Goal: Communication & Community: Answer question/provide support

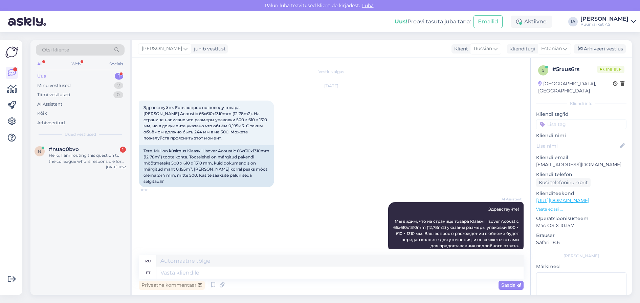
click at [95, 164] on div "Hello, I am routing this question to the colleague who is responsible for this …" at bounding box center [87, 158] width 77 height 12
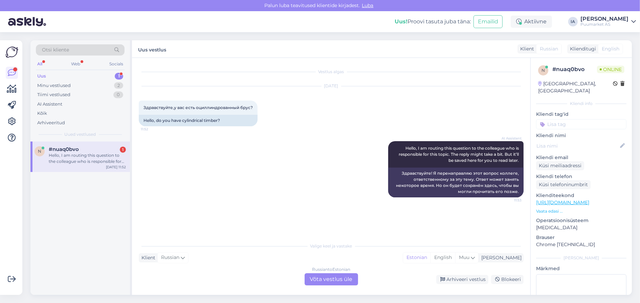
click at [333, 275] on div "Russian to Estonian Võta vestlus üle" at bounding box center [330, 279] width 53 height 12
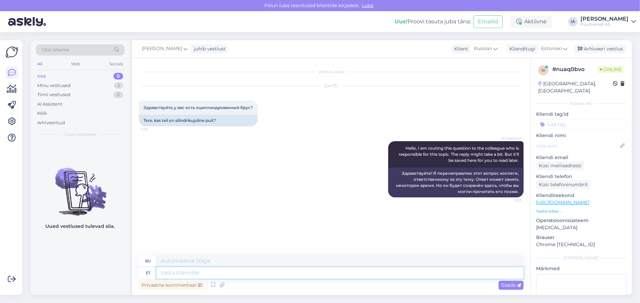
click at [266, 277] on textarea at bounding box center [339, 272] width 367 height 11
click at [183, 49] on icon at bounding box center [185, 48] width 4 height 7
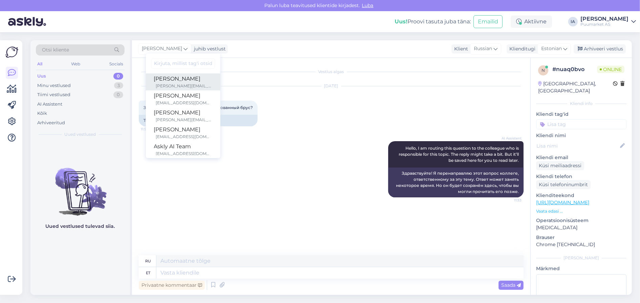
click at [175, 87] on div "[PERSON_NAME][EMAIL_ADDRESS][DOMAIN_NAME]" at bounding box center [184, 86] width 56 height 6
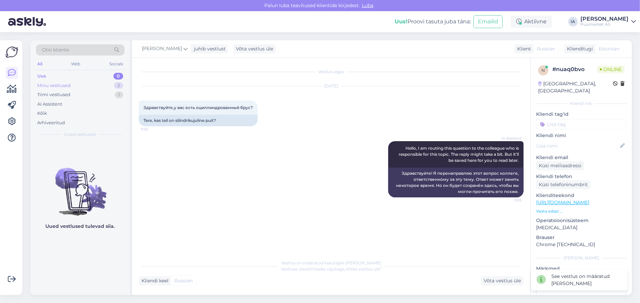
click at [61, 89] on div "Minu vestlused" at bounding box center [53, 85] width 33 height 7
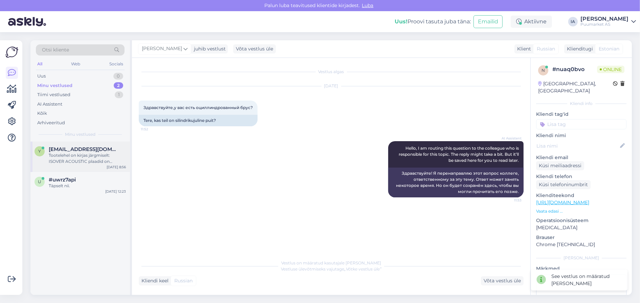
click at [76, 164] on div "Tootelehel on kirjas järgmiselt: ISOVER ACOUSTIC plaadid on kilepakendis ca 50%…" at bounding box center [87, 158] width 77 height 12
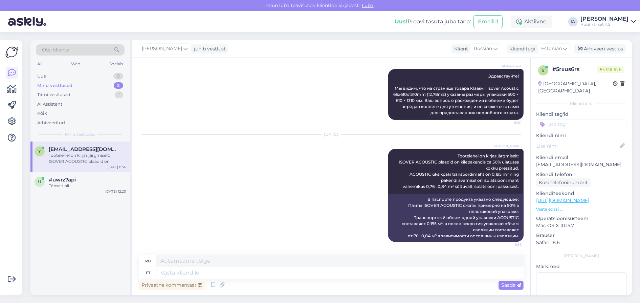
scroll to position [239, 0]
click at [601, 48] on div "Arhiveeri vestlus" at bounding box center [599, 48] width 52 height 9
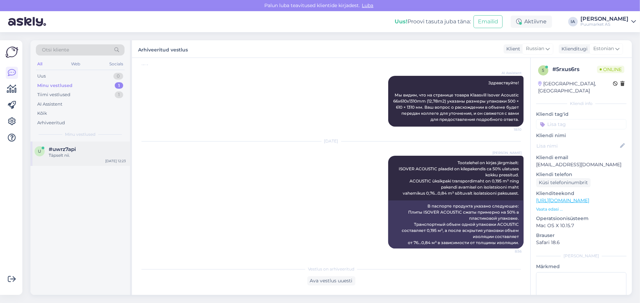
click at [52, 158] on div "Täpselt nii." at bounding box center [87, 155] width 77 height 6
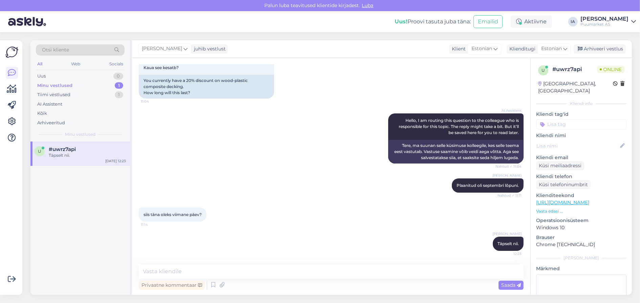
scroll to position [93, 0]
drag, startPoint x: 608, startPoint y: 48, endPoint x: 359, endPoint y: 13, distance: 252.0
click at [609, 48] on div "Arhiveeri vestlus" at bounding box center [599, 48] width 52 height 9
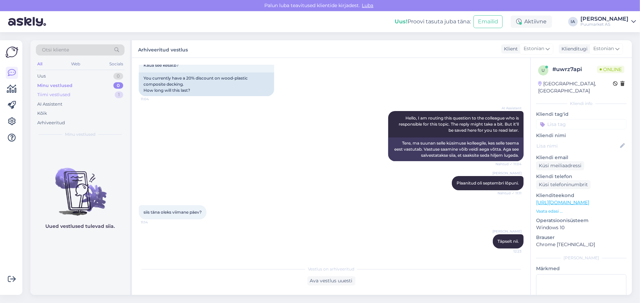
click at [70, 98] on div "Tiimi vestlused" at bounding box center [53, 94] width 33 height 7
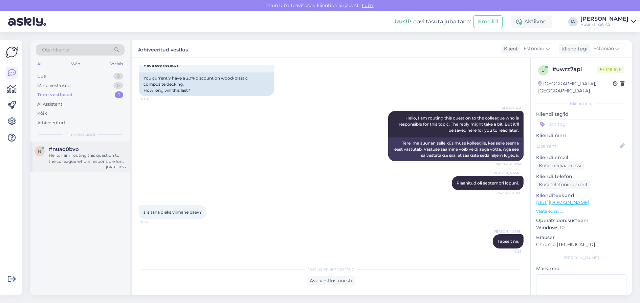
click at [86, 164] on div "Hello, I am routing this question to the colleague who is responsible for this …" at bounding box center [87, 158] width 77 height 12
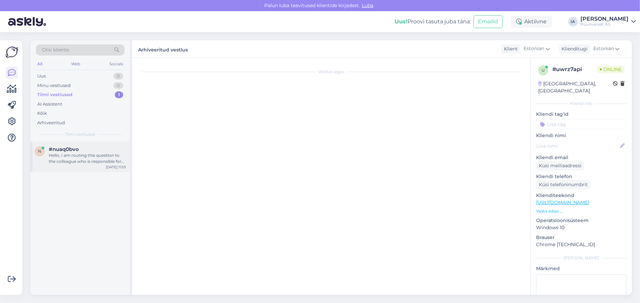
scroll to position [0, 0]
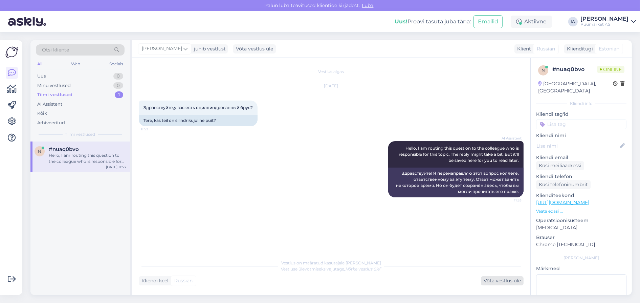
click at [509, 280] on div "Võta vestlus üle" at bounding box center [502, 280] width 43 height 9
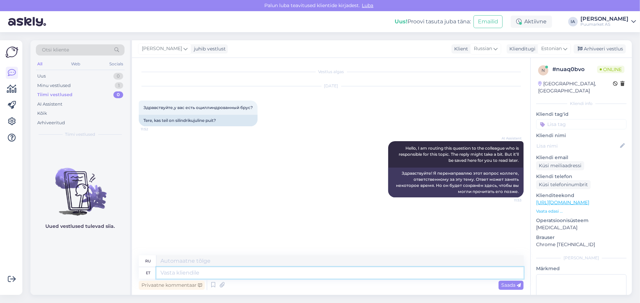
click at [192, 270] on textarea at bounding box center [339, 272] width 367 height 11
type textarea "Kas m"
type textarea "Является"
type textarea "Kas mõtlete l"
type textarea "Вы думаете?"
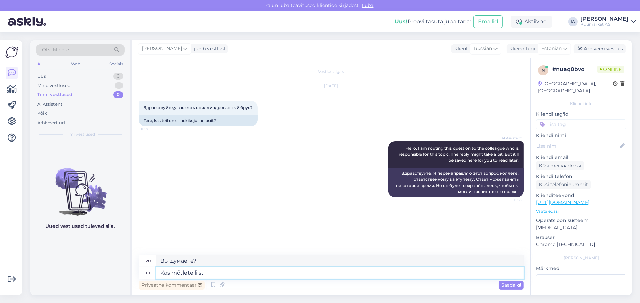
type textarea "Kas mõtlete liiste"
type textarea "Вы имеете в виду планки?"
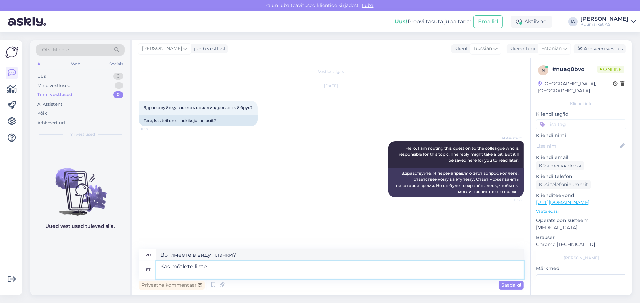
paste textarea "[URL][DOMAIN_NAME]"
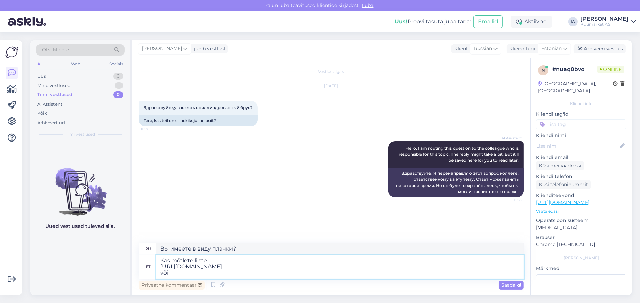
type textarea "Kas mõtlete liiste [URL][DOMAIN_NAME] või i"
type textarea "Вы имеете в виду молдинги [URL][DOMAIN_NAME] или"
type textarea "Kas mõtlete liiste [URL][DOMAIN_NAME] või immutatud"
type textarea "Вы имеете в виду молдинги [URL][DOMAIN_NAME] или пропитанные"
drag, startPoint x: 217, startPoint y: 274, endPoint x: 92, endPoint y: 228, distance: 133.9
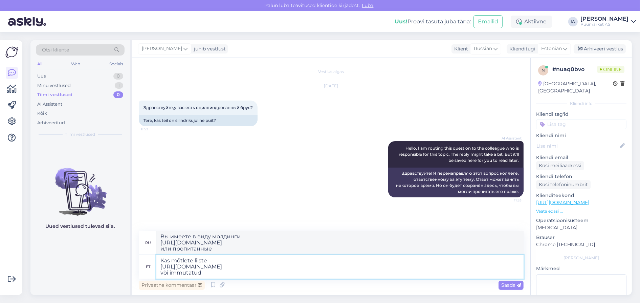
click at [92, 228] on div "Otsi kliente All Web Socials Uus 0 Minu vestlused 1 Tiimi vestlused 0 AI Assist…" at bounding box center [330, 167] width 601 height 254
paste textarea "[URL][DOMAIN_NAME]"
type textarea "[URL][DOMAIN_NAME]"
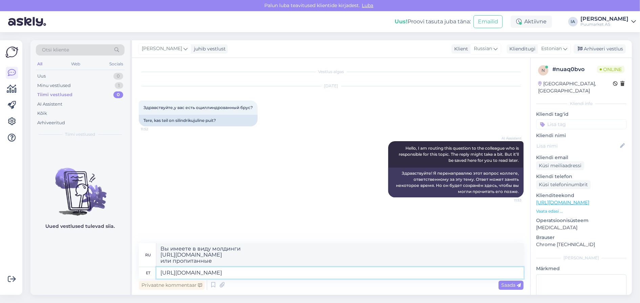
type textarea "[URL][DOMAIN_NAME]"
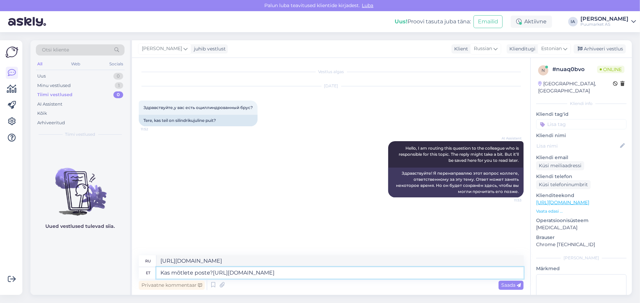
type textarea "Kas mõtlete poste? [URL][DOMAIN_NAME]"
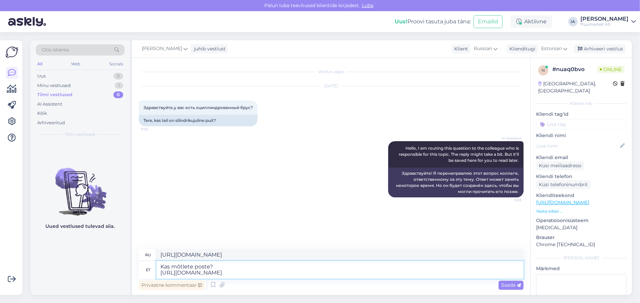
type textarea "Вы имеете в виду посты? [URL][DOMAIN_NAME]"
type textarea "Kas mõtlete poste? [URL][DOMAIN_NAME]"
click at [512, 284] on span "Saada" at bounding box center [511, 285] width 20 height 6
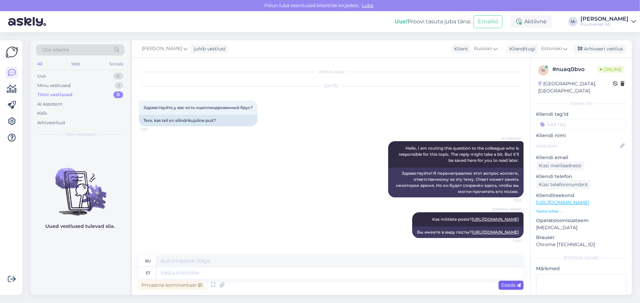
scroll to position [70, 0]
